Goal: Register for event/course

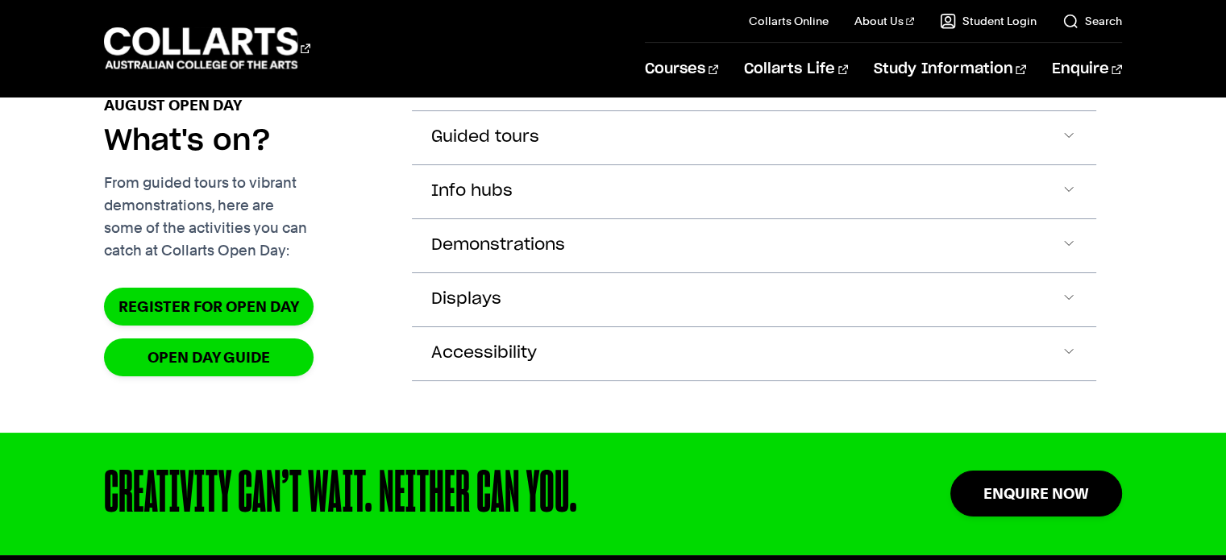
scroll to position [1766, 0]
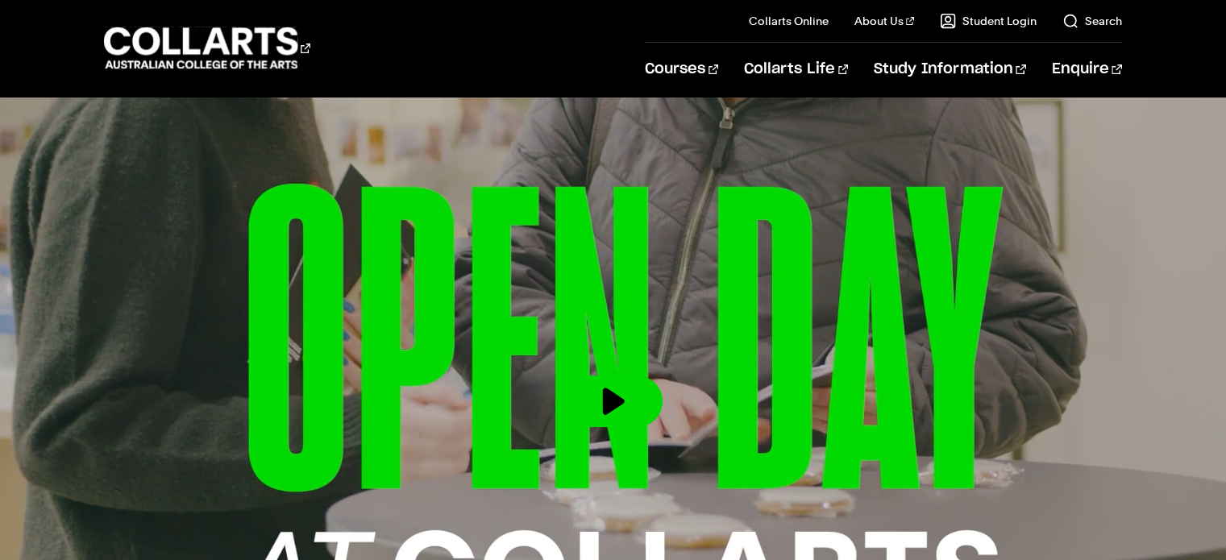
scroll to position [0, 0]
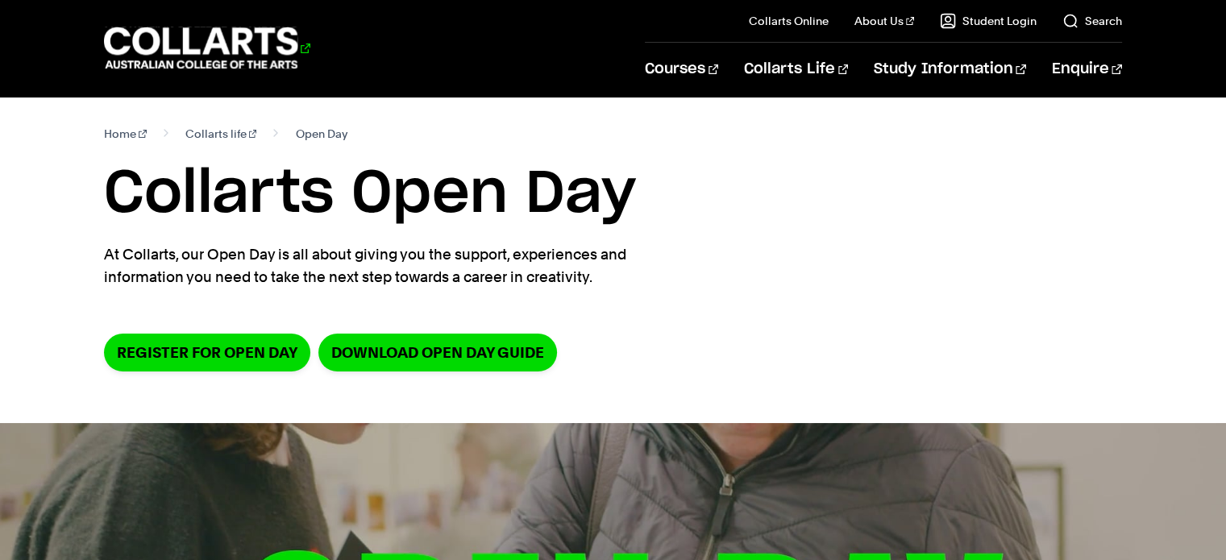
click at [174, 51] on 1 "Go to homepage" at bounding box center [201, 48] width 194 height 42
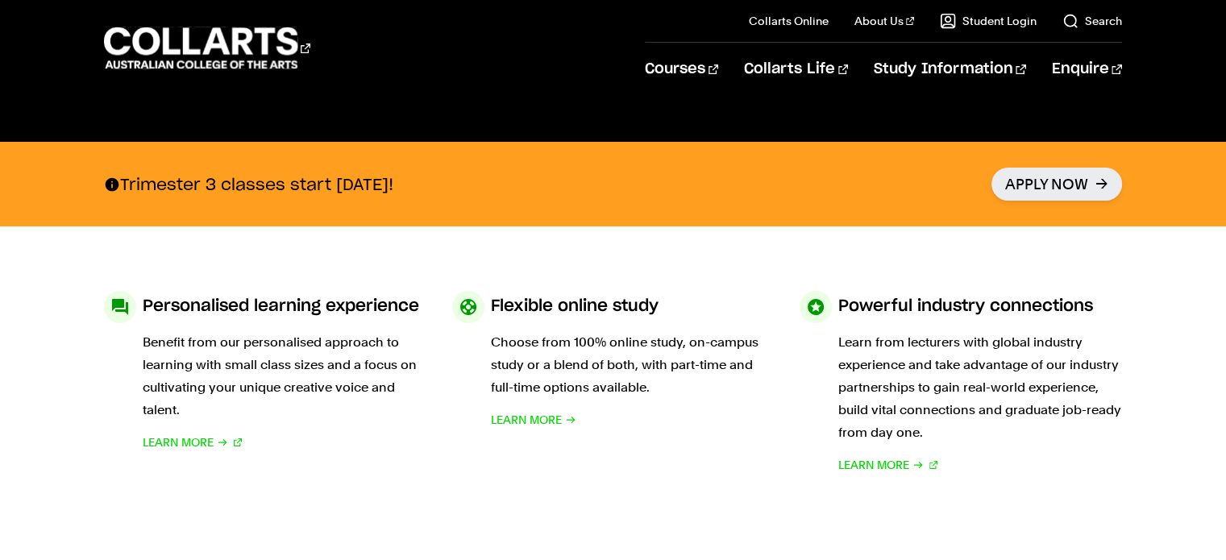
scroll to position [656, 0]
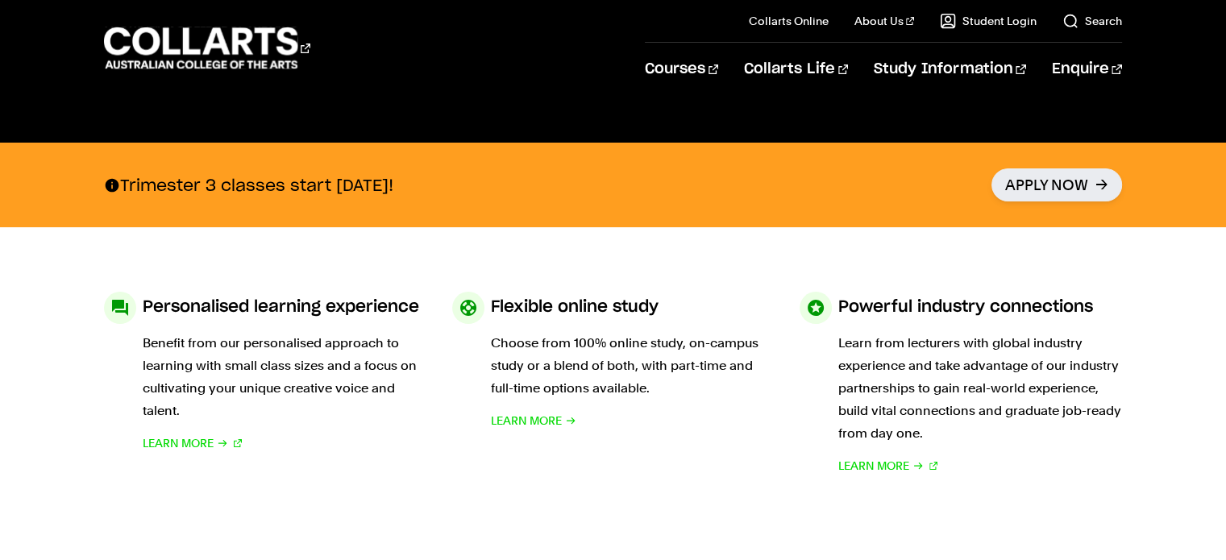
click at [653, 246] on section "Personalised learning experience Benefit from our personalised approach to lear…" at bounding box center [612, 384] width 1017 height 314
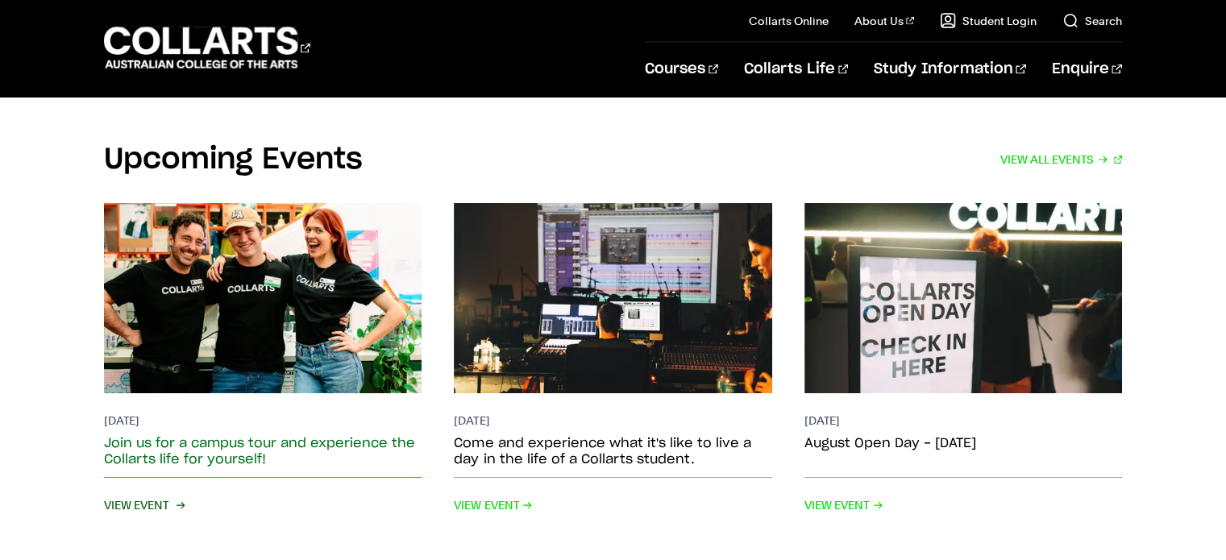
scroll to position [3241, 0]
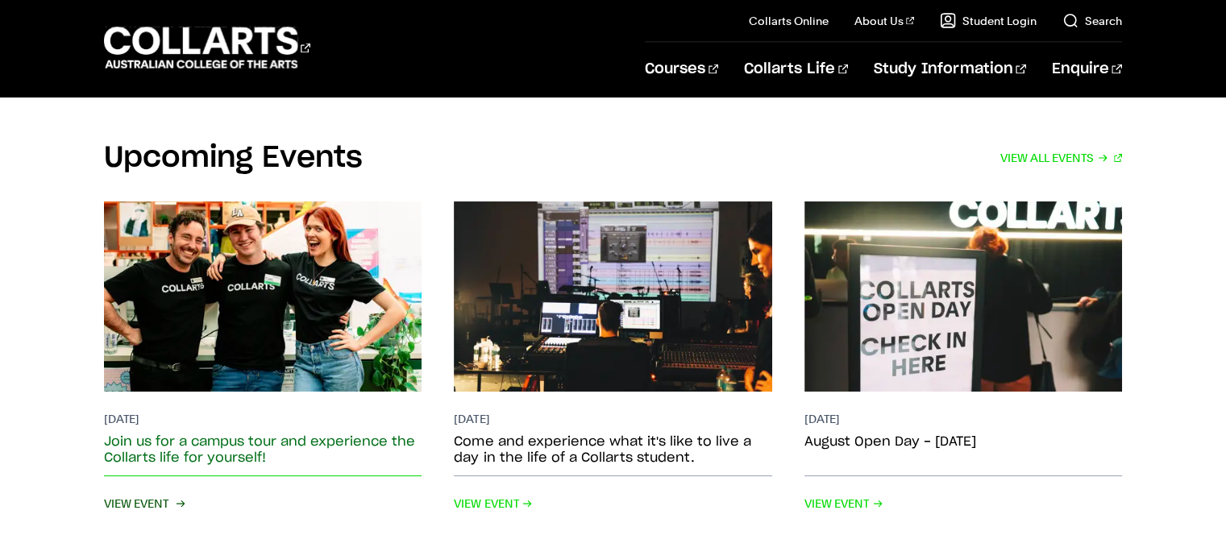
click at [354, 433] on h2 "Join us for a campus tour and experience the Collarts life for yourself!" at bounding box center [262, 449] width 317 height 32
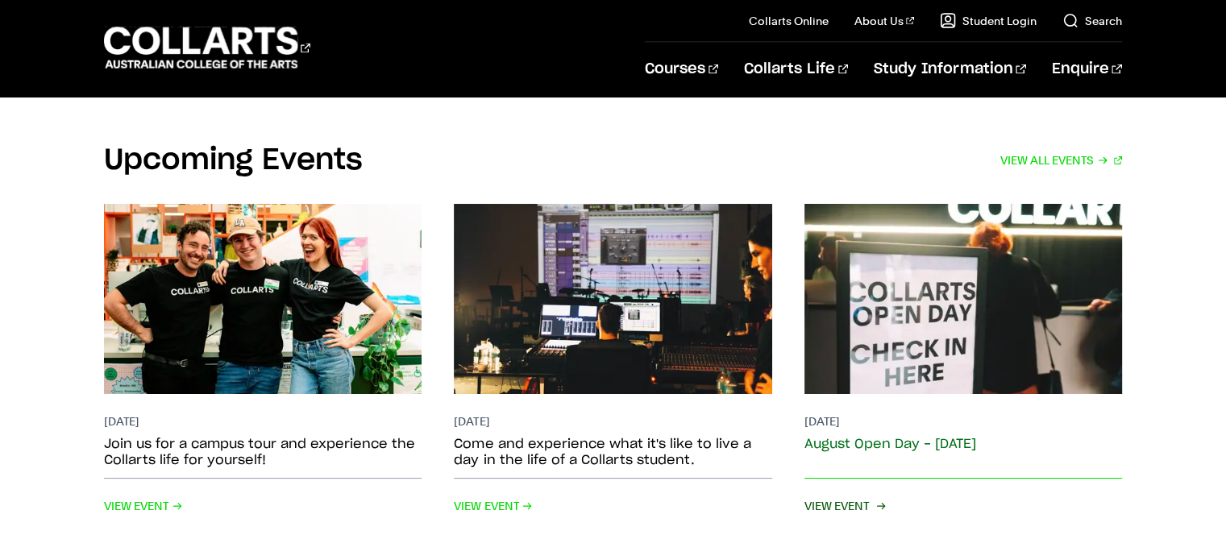
click at [940, 307] on img at bounding box center [963, 298] width 350 height 209
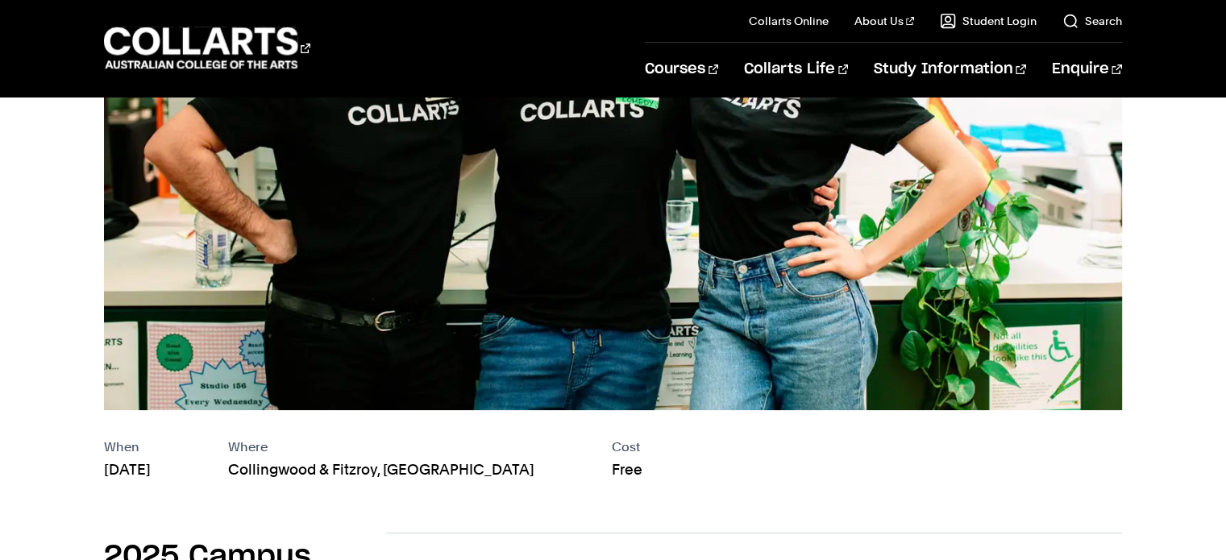
scroll to position [248, 0]
